Goal: Task Accomplishment & Management: Use online tool/utility

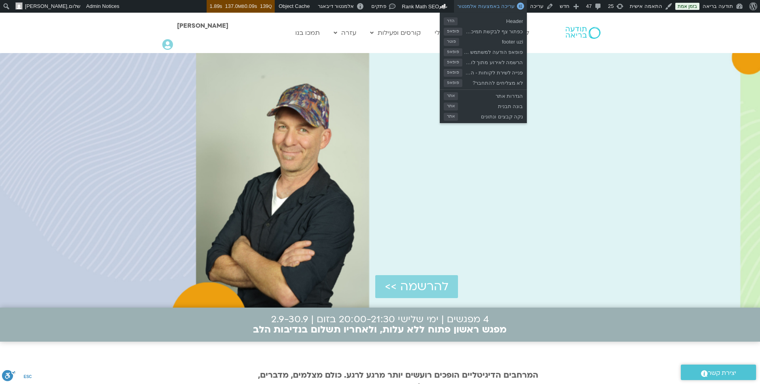
click at [511, 5] on span "עריכה באמצעות אלמנטור" at bounding box center [485, 6] width 57 height 6
